Goal: Navigation & Orientation: Find specific page/section

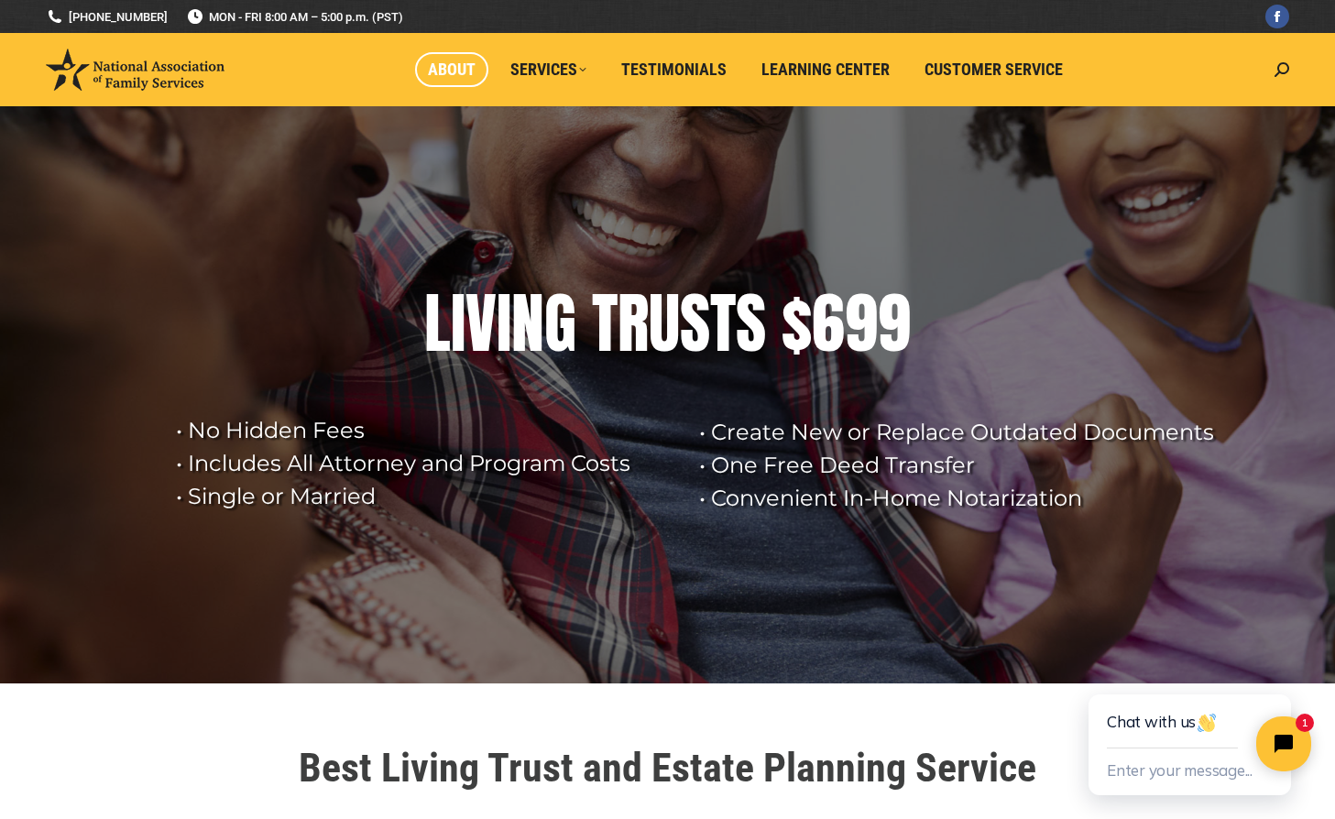
click at [468, 66] on span "About" at bounding box center [452, 70] width 48 height 20
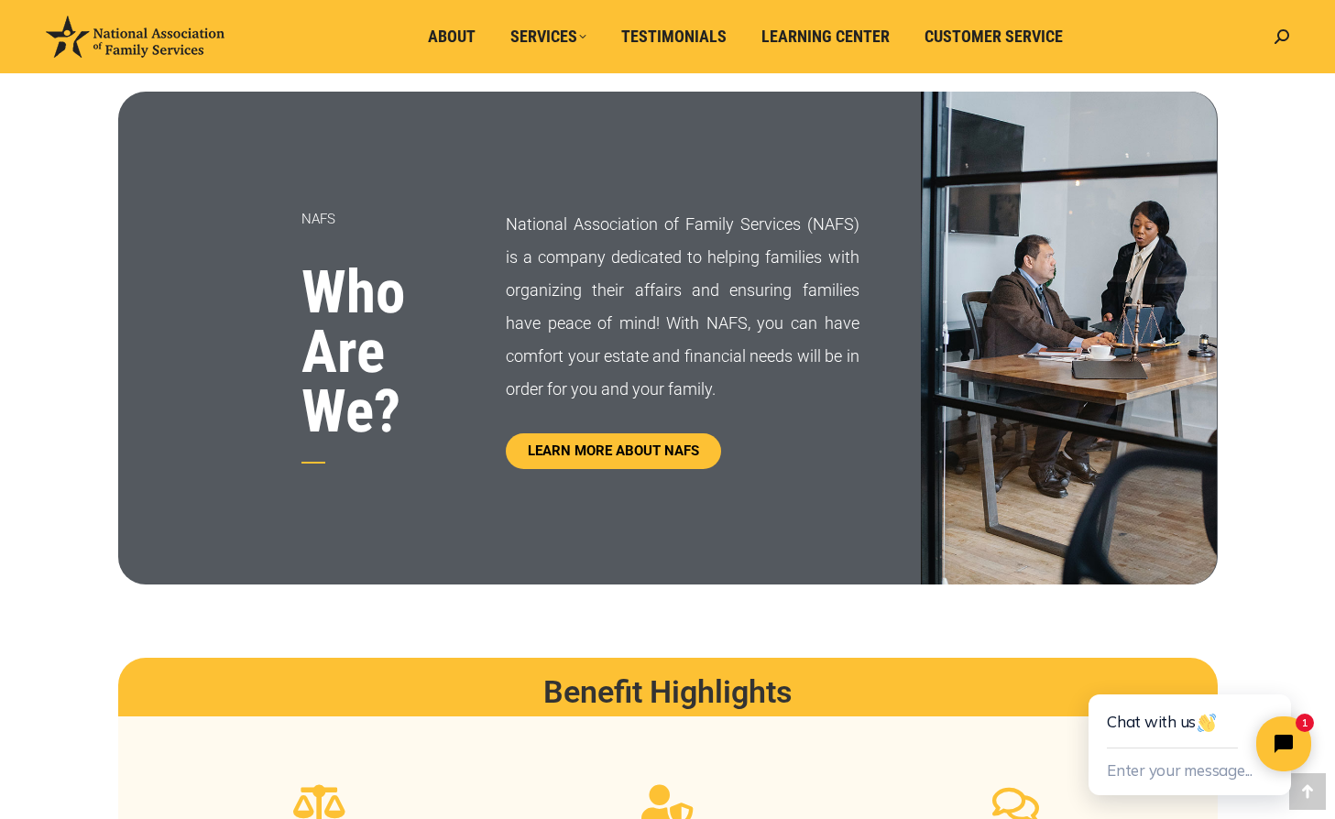
scroll to position [916, 0]
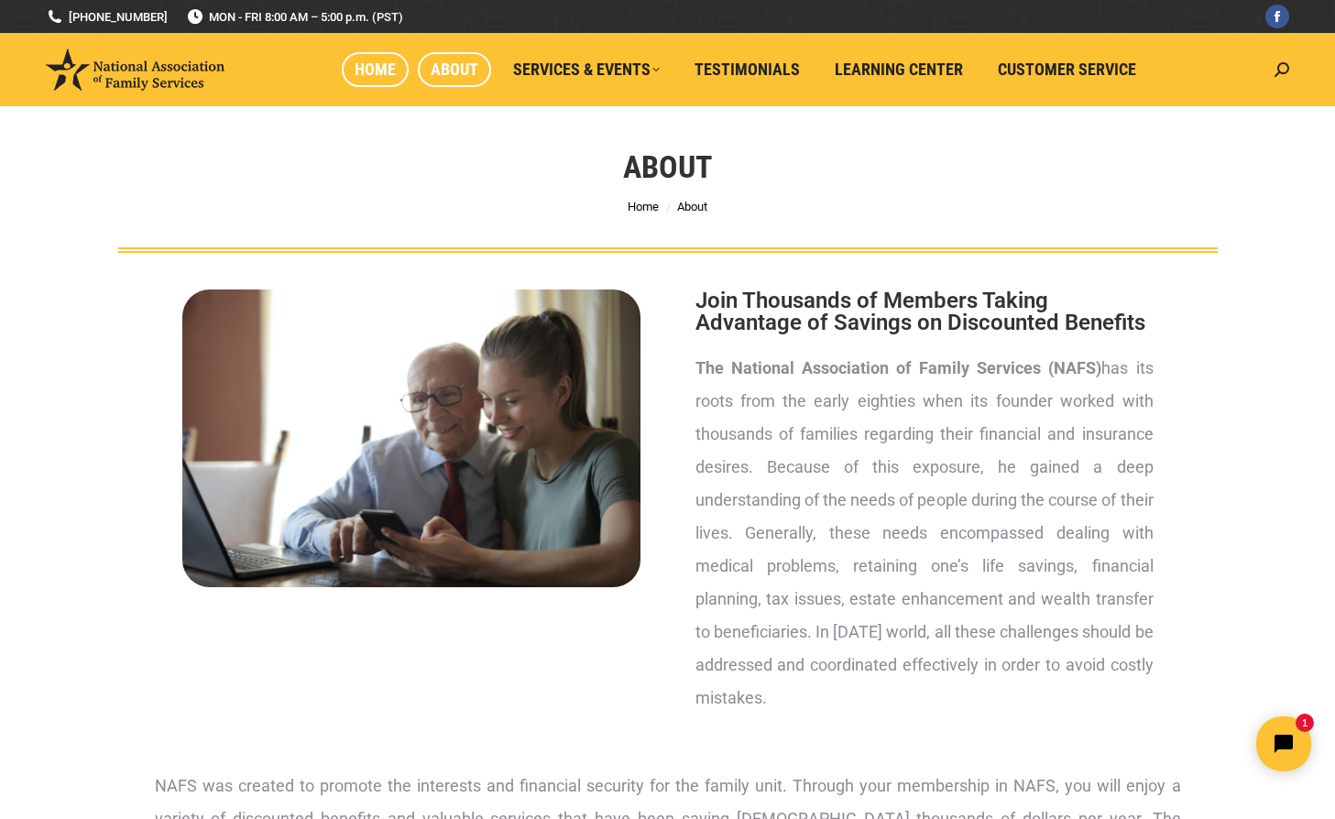
click at [394, 70] on span "Home" at bounding box center [375, 70] width 41 height 20
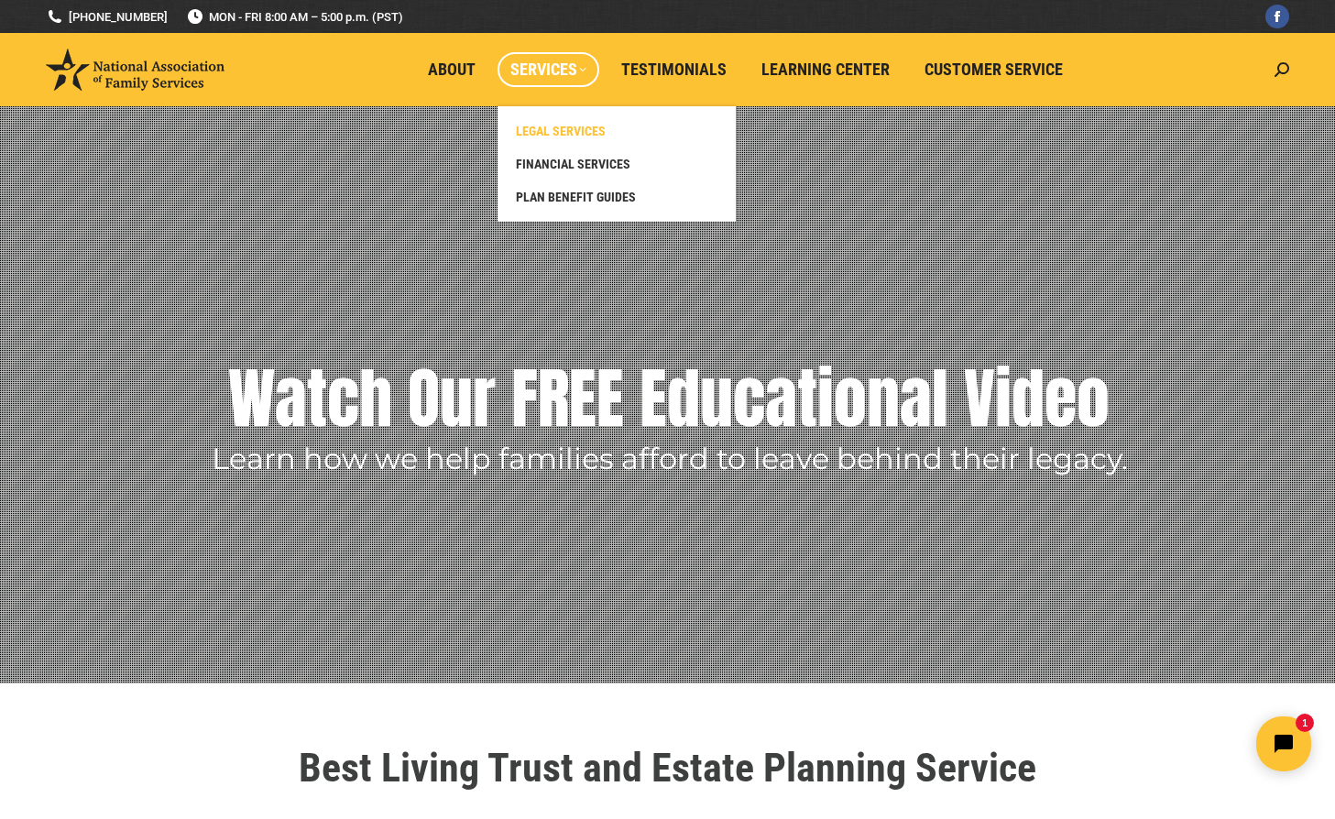
click at [571, 133] on span "LEGAL SERVICES" at bounding box center [561, 131] width 90 height 16
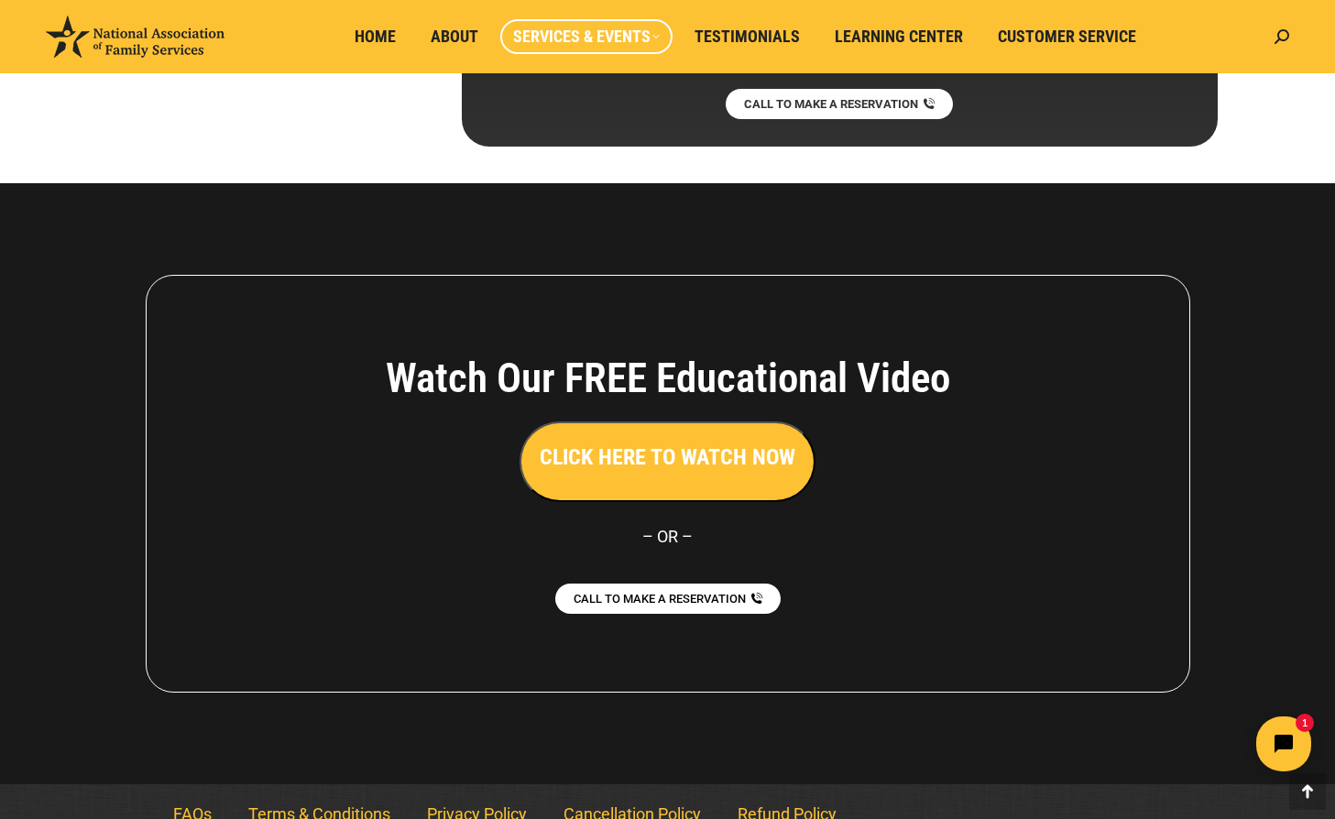
scroll to position [10159, 0]
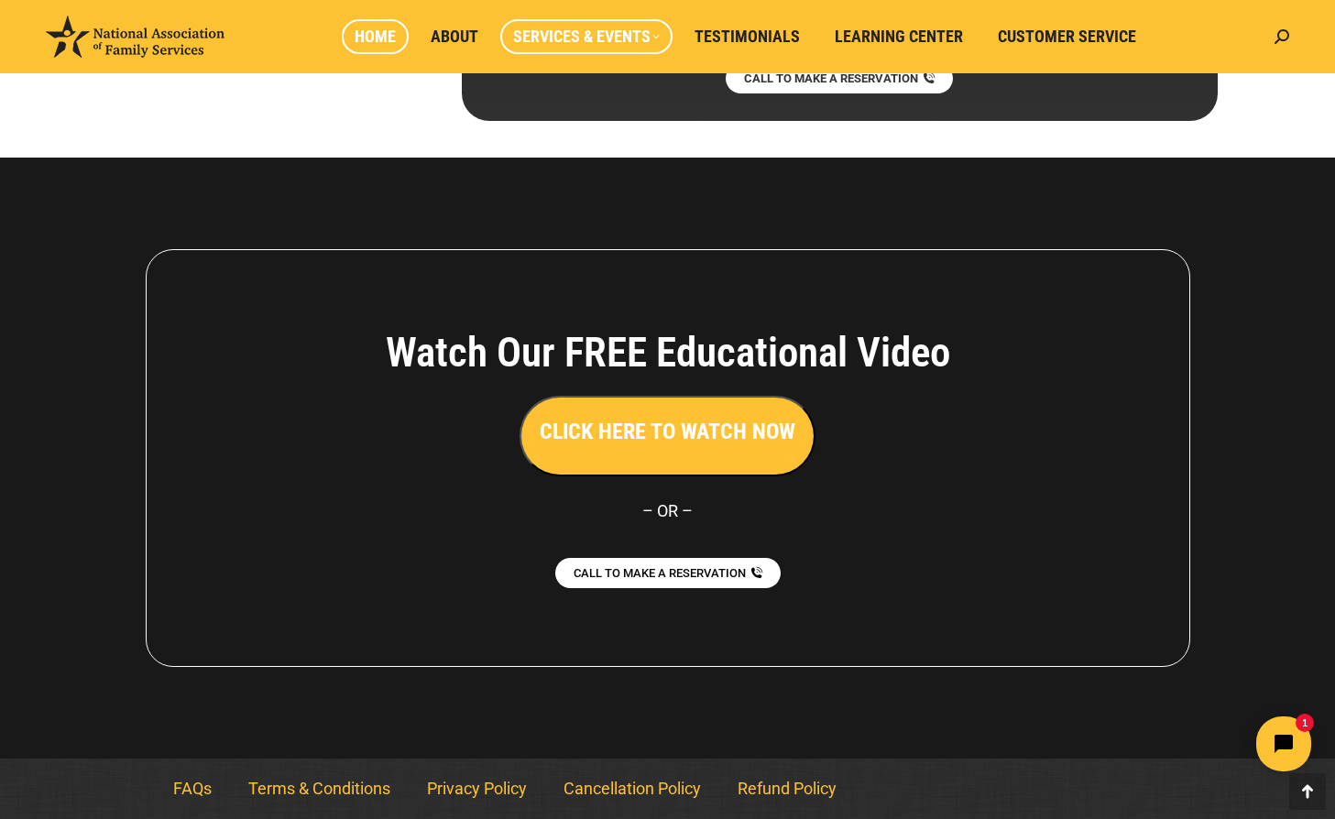
click at [382, 53] on link "Home" at bounding box center [375, 36] width 67 height 35
click at [369, 49] on link "Home" at bounding box center [375, 36] width 67 height 35
click at [466, 39] on span "About" at bounding box center [455, 37] width 48 height 20
